Goal: Task Accomplishment & Management: Manage account settings

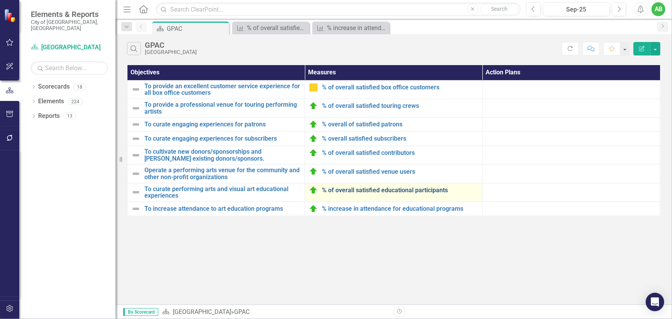
click at [373, 190] on link "% of overall satisfied educational participants" at bounding box center [400, 190] width 156 height 7
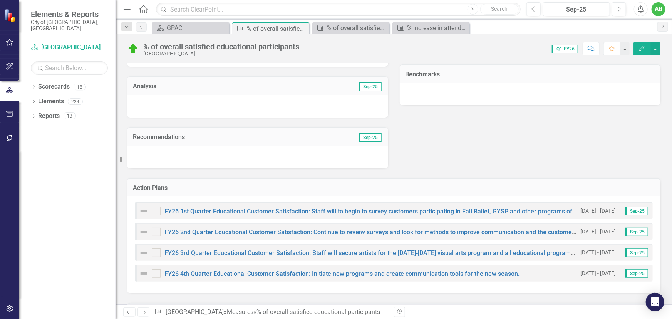
scroll to position [175, 0]
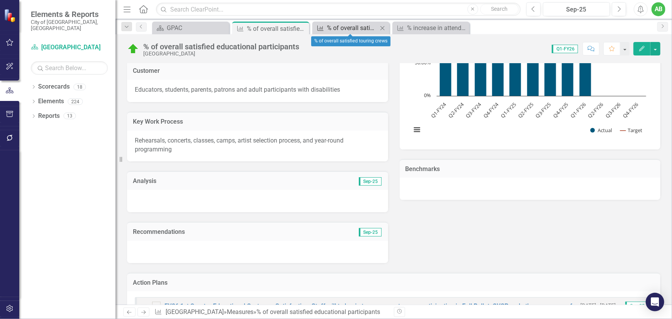
click at [348, 25] on div "% of overall satisfied touring crews" at bounding box center [352, 28] width 51 height 10
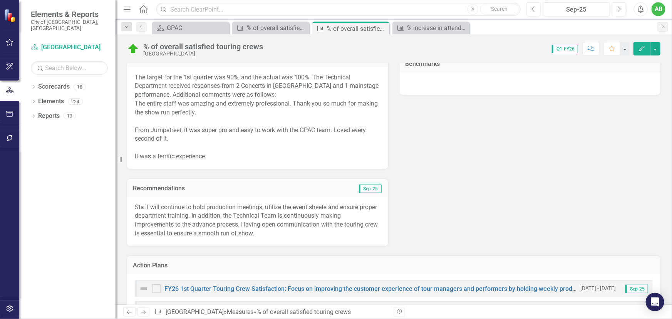
scroll to position [140, 0]
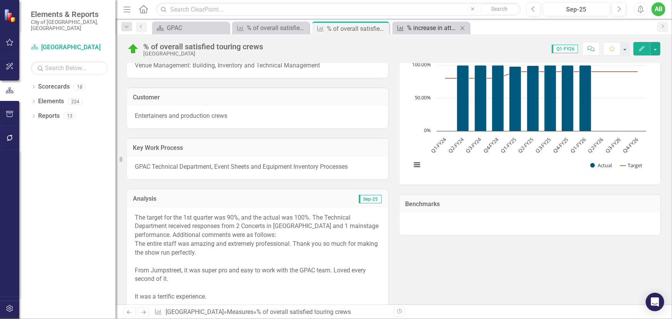
click at [413, 26] on div "% increase in attendance for educational programs" at bounding box center [432, 28] width 51 height 10
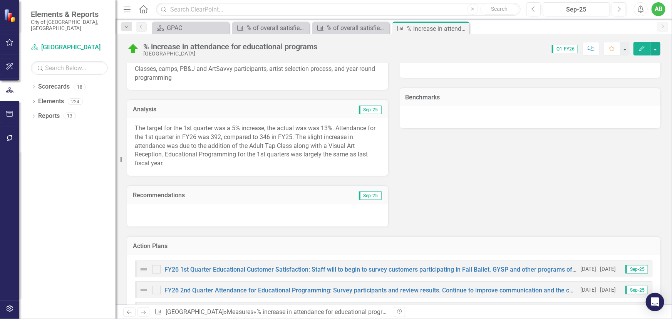
scroll to position [315, 0]
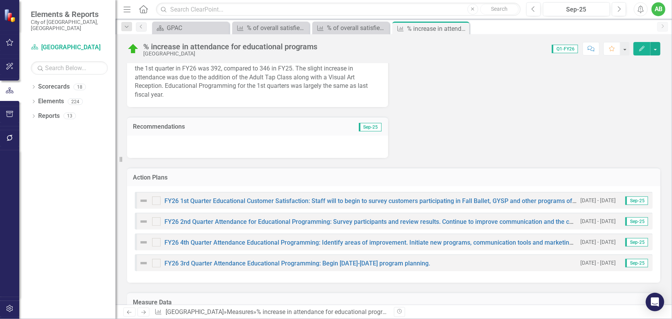
click at [188, 146] on div at bounding box center [257, 147] width 261 height 22
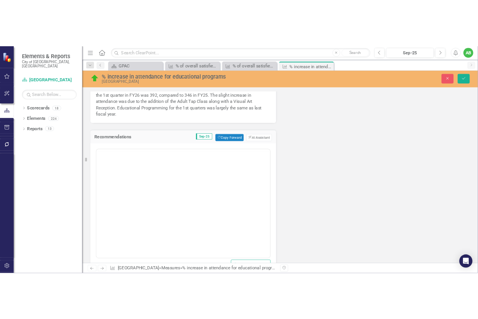
scroll to position [0, 0]
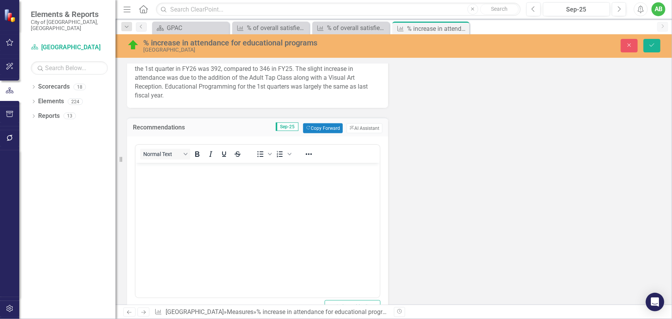
click at [190, 168] on p "Rich Text Area. Press ALT-0 for help." at bounding box center [257, 168] width 240 height 9
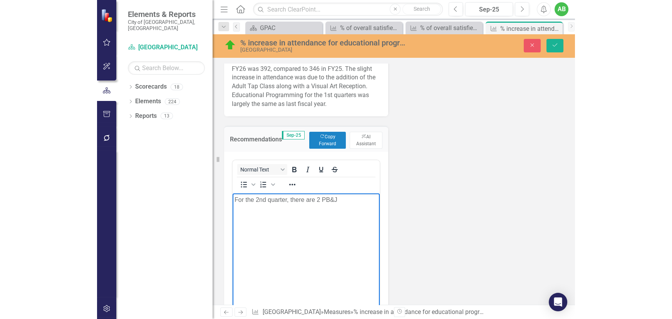
scroll to position [315, 0]
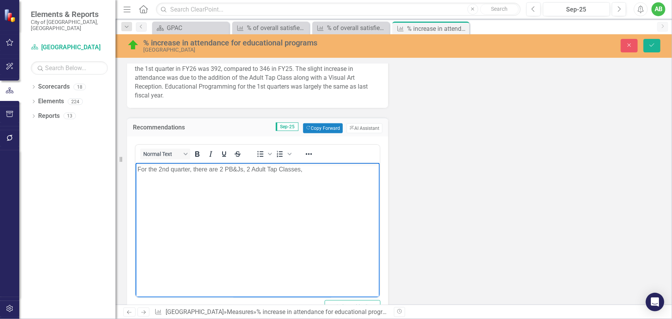
click at [223, 169] on p "For the 2nd quarter, there are 2 PB&Js, 2 Adult Tap Classes," at bounding box center [257, 168] width 240 height 9
click at [313, 168] on p "For the 2nd quarter, there are 3 PB&Js, 2 Adult Tap Classes," at bounding box center [257, 168] width 240 height 9
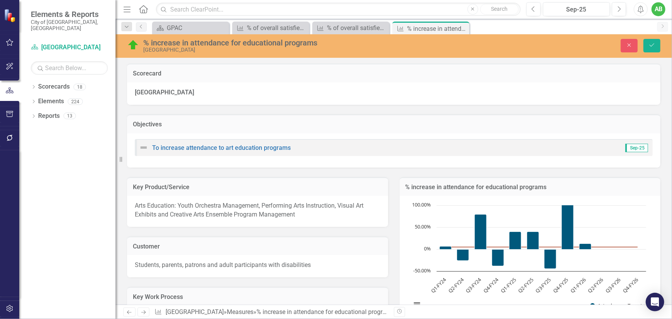
scroll to position [385, 0]
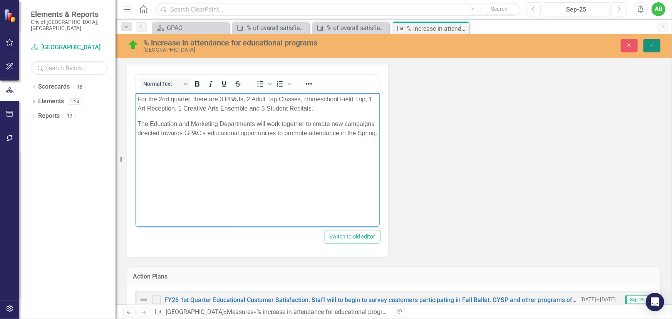
click at [654, 46] on icon "Save" at bounding box center [651, 44] width 7 height 5
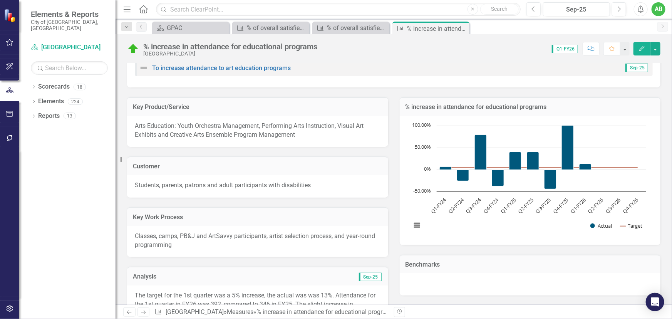
scroll to position [105, 0]
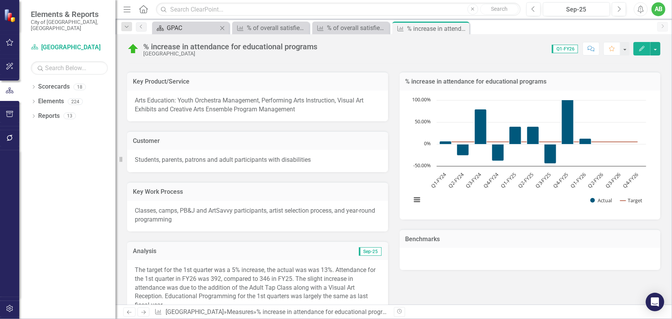
click at [209, 26] on div "GPAC" at bounding box center [192, 28] width 51 height 10
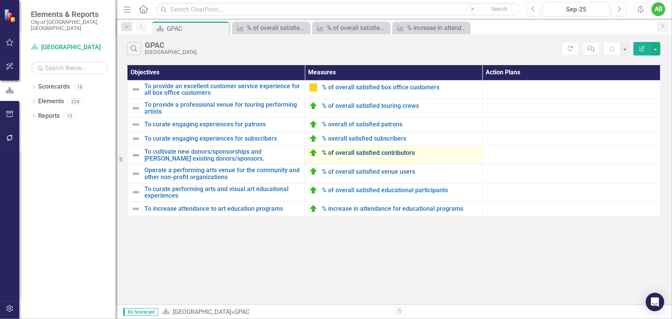
click at [379, 155] on link "% of overall satisfied contributors" at bounding box center [400, 152] width 156 height 7
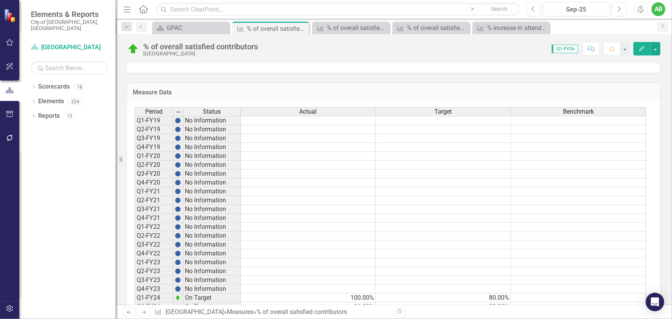
scroll to position [608, 0]
